Goal: Navigation & Orientation: Find specific page/section

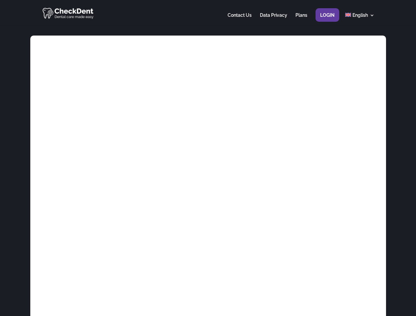
click at [208, 13] on div at bounding box center [207, 13] width 333 height 26
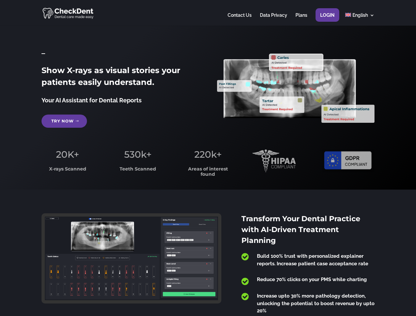
click at [208, 158] on span "220k+" at bounding box center [207, 154] width 27 height 11
click at [208, 13] on div at bounding box center [207, 13] width 333 height 26
click at [208, 158] on span "220k+" at bounding box center [207, 154] width 27 height 11
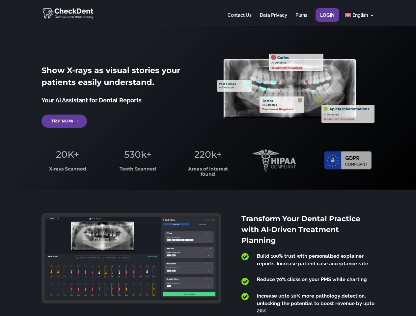
click at [208, 13] on div at bounding box center [207, 13] width 333 height 26
